Goal: Task Accomplishment & Management: Manage account settings

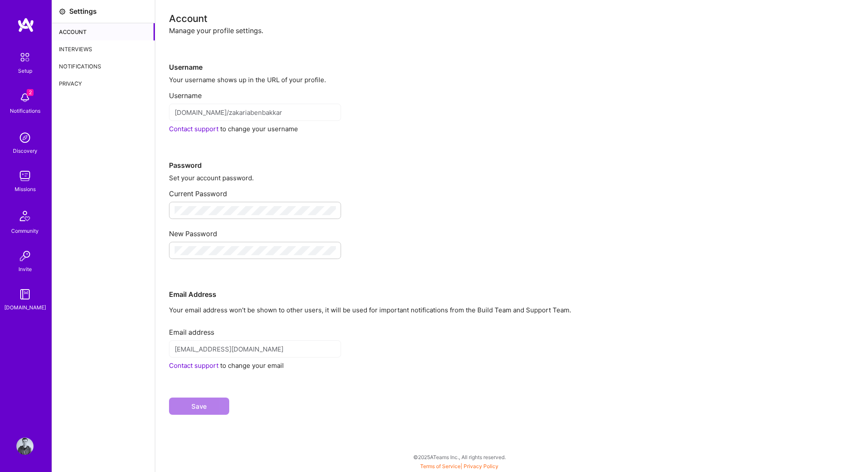
click at [79, 50] on div "Interviews" at bounding box center [103, 48] width 103 height 17
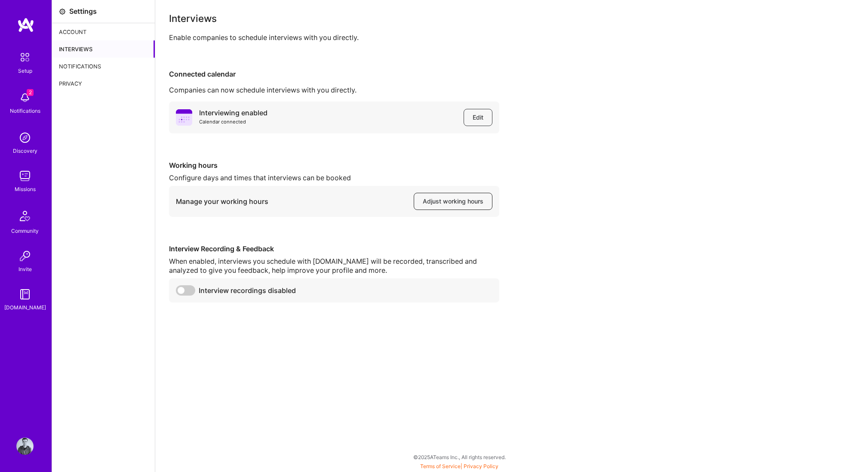
click at [446, 199] on span "Adjust working hours" at bounding box center [453, 201] width 61 height 9
click at [23, 447] on img at bounding box center [24, 445] width 17 height 17
click at [436, 208] on button "Adjust working hours" at bounding box center [453, 201] width 79 height 17
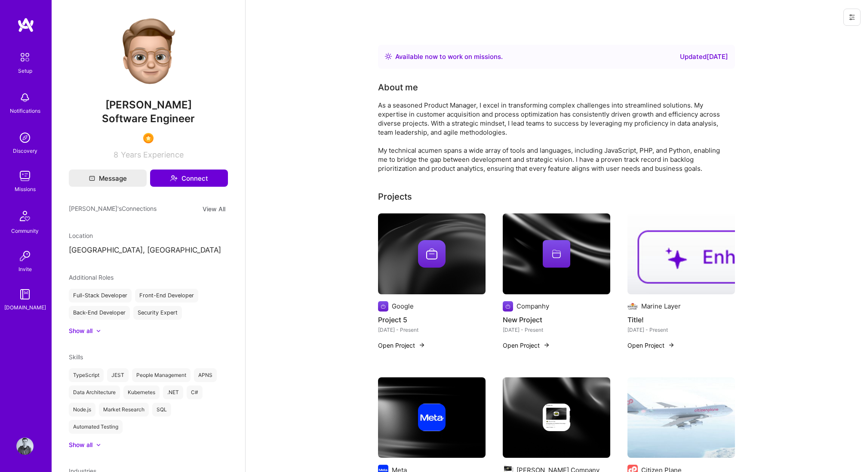
click at [853, 18] on icon at bounding box center [852, 17] width 7 height 7
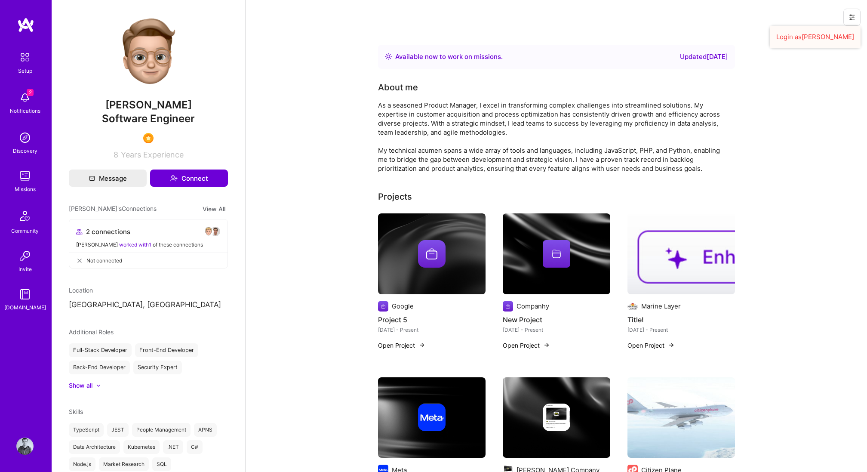
click at [838, 34] on button "Login as [PERSON_NAME]" at bounding box center [815, 37] width 91 height 22
